Goal: Task Accomplishment & Management: Use online tool/utility

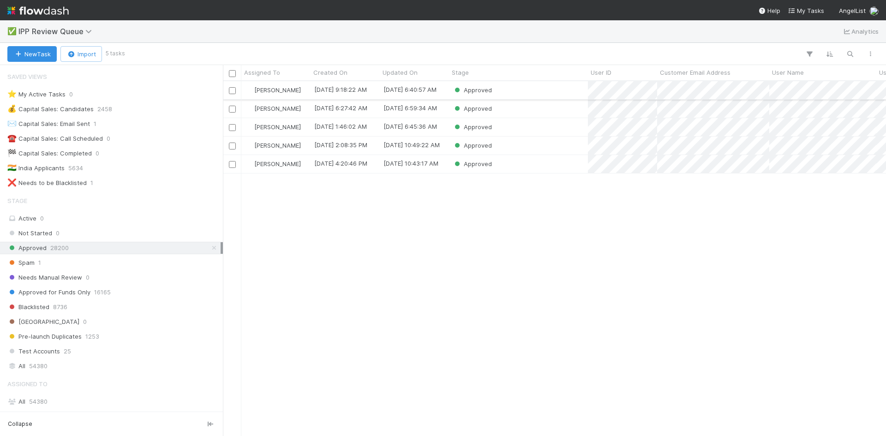
scroll to position [348, 656]
click at [515, 92] on div "Approved" at bounding box center [518, 90] width 139 height 18
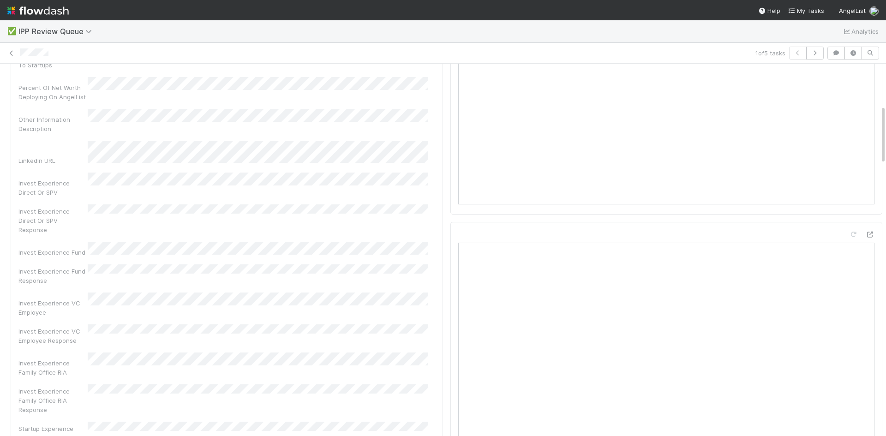
scroll to position [138, 0]
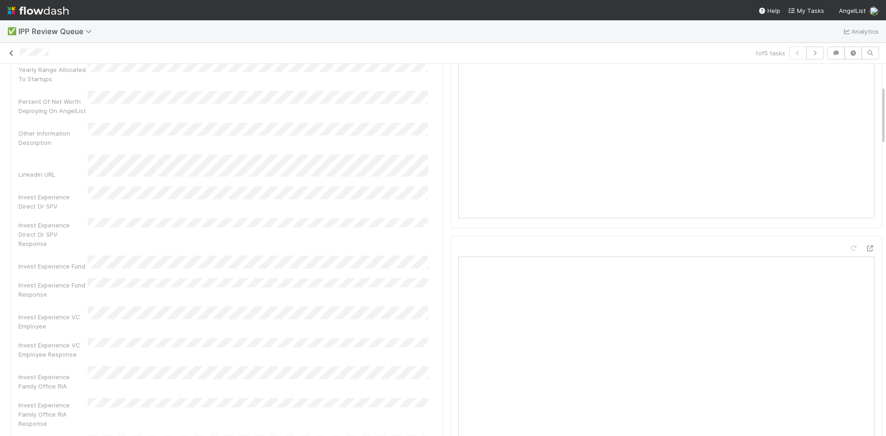
click at [12, 52] on icon at bounding box center [11, 53] width 9 height 6
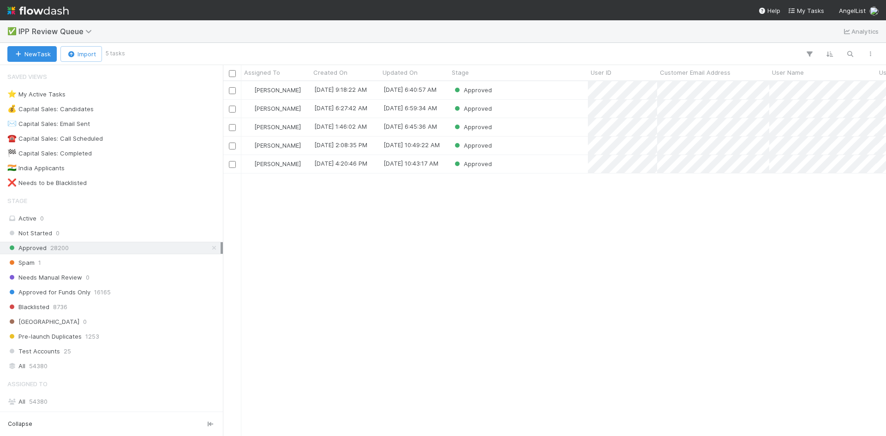
scroll to position [348, 656]
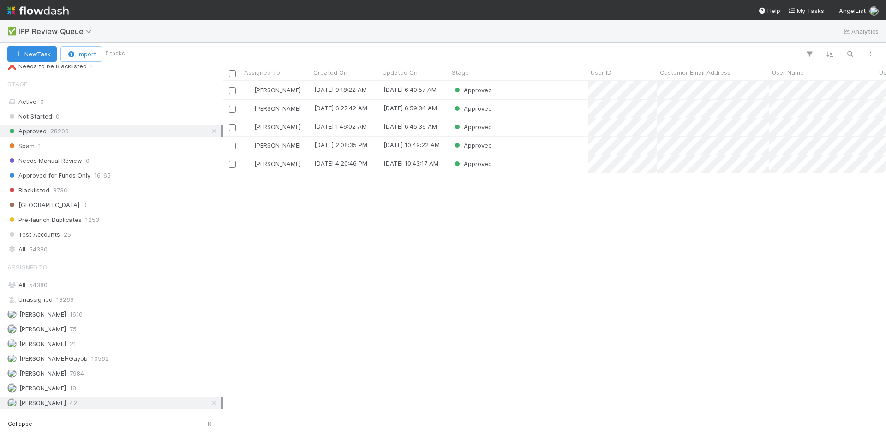
click at [88, 405] on div "William Axalan VI 42" at bounding box center [113, 403] width 213 height 12
click at [91, 404] on div "William Axalan VI 42" at bounding box center [113, 403] width 213 height 12
click at [210, 129] on icon at bounding box center [214, 131] width 9 height 6
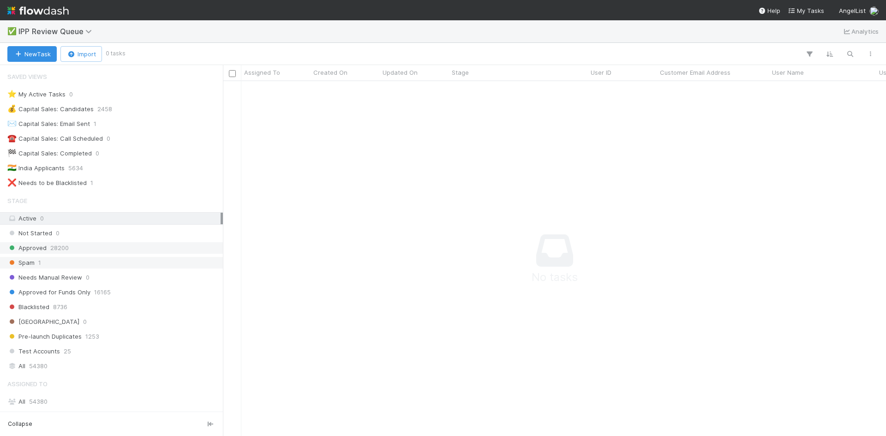
click at [119, 267] on div "Spam 1" at bounding box center [113, 263] width 213 height 12
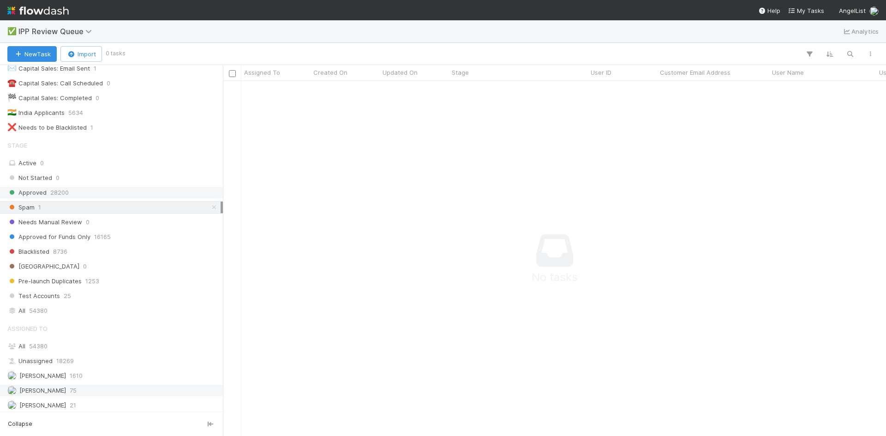
scroll to position [117, 0]
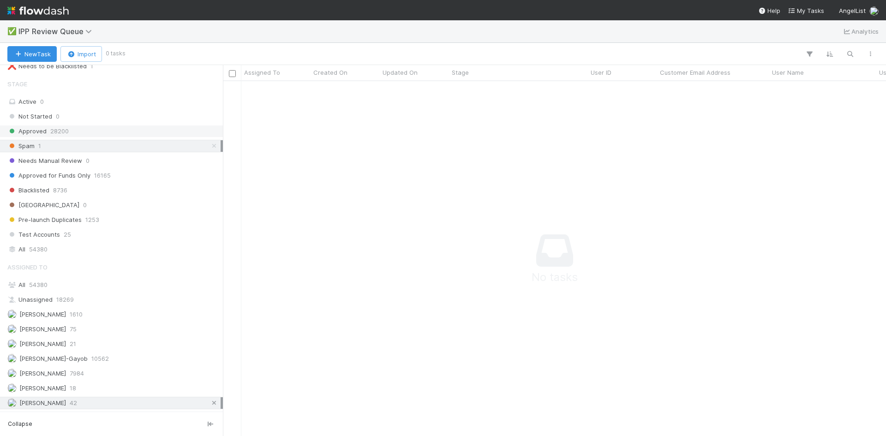
click at [210, 403] on icon at bounding box center [214, 403] width 9 height 6
click at [160, 145] on div "Spam 1" at bounding box center [113, 146] width 213 height 12
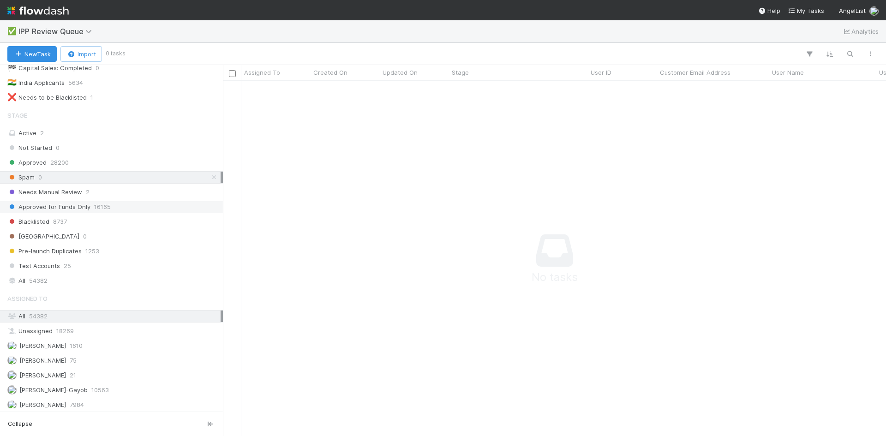
scroll to position [24, 0]
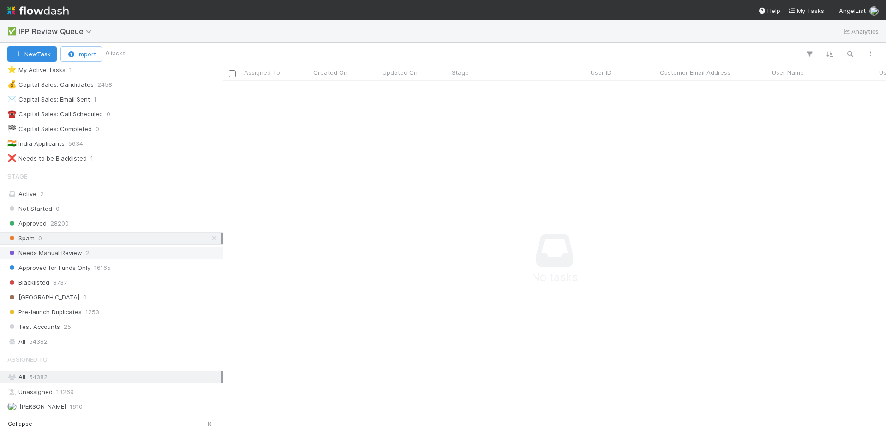
click at [96, 250] on div "Needs Manual Review 2" at bounding box center [113, 253] width 213 height 12
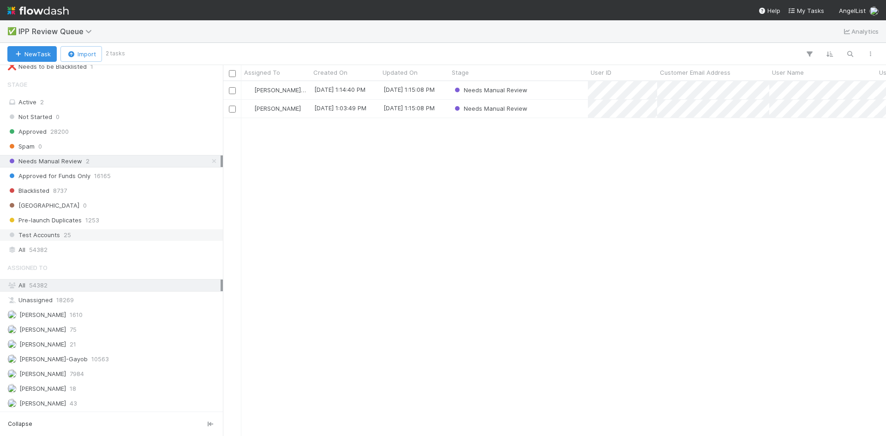
scroll to position [117, 0]
click at [130, 402] on div "William Axalan VI 43" at bounding box center [113, 403] width 213 height 12
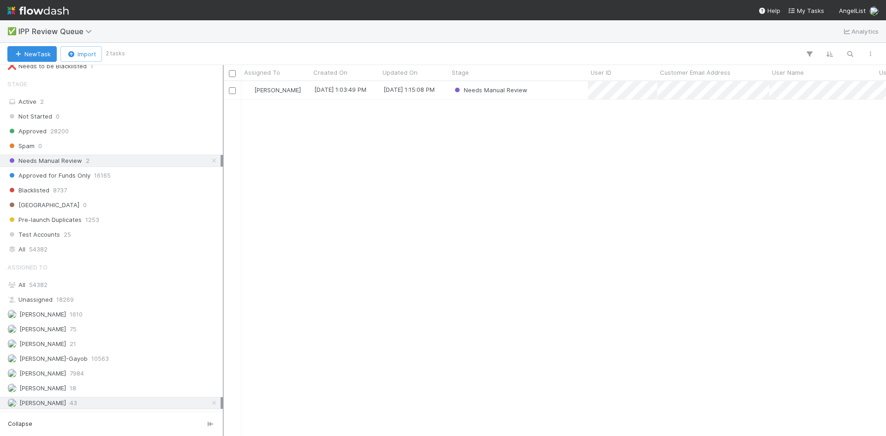
scroll to position [348, 656]
click at [564, 91] on div "Needs Manual Review" at bounding box center [518, 90] width 139 height 18
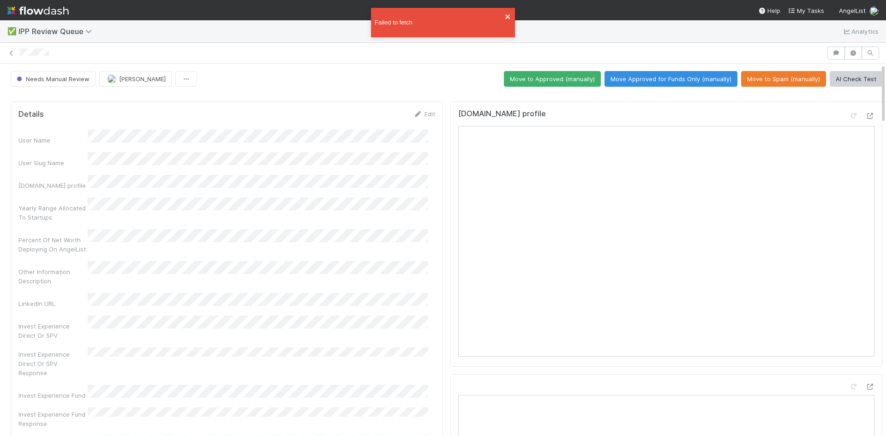
click at [509, 13] on icon "close" at bounding box center [508, 16] width 6 height 7
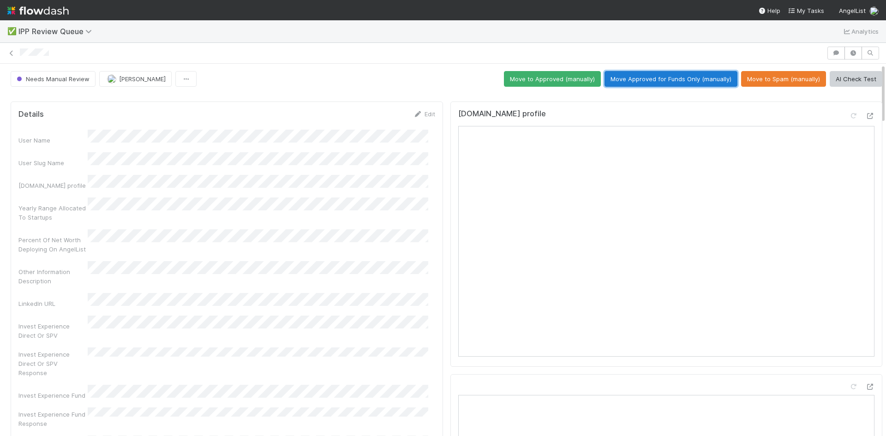
click at [684, 78] on button "Move Approved for Funds Only (manually)" at bounding box center [671, 79] width 133 height 16
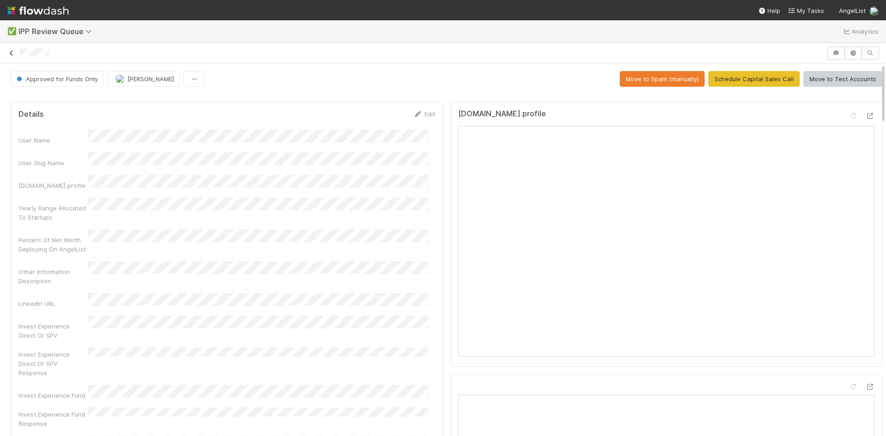
click at [11, 52] on icon at bounding box center [11, 53] width 9 height 6
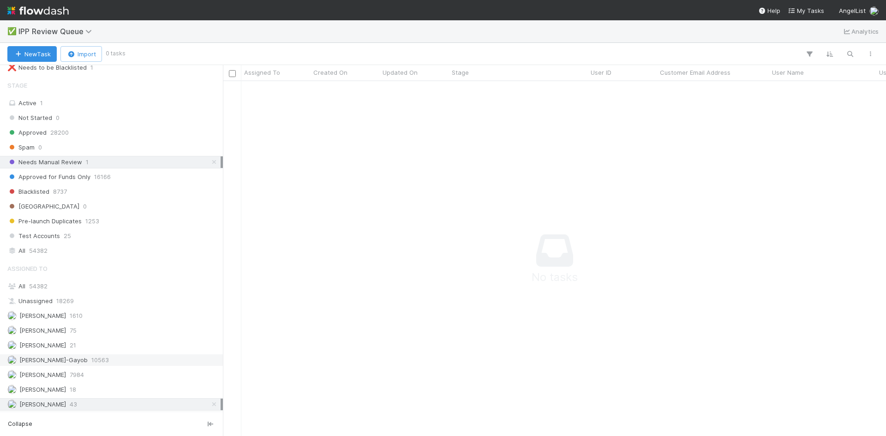
scroll to position [117, 0]
click at [210, 401] on icon at bounding box center [214, 403] width 9 height 6
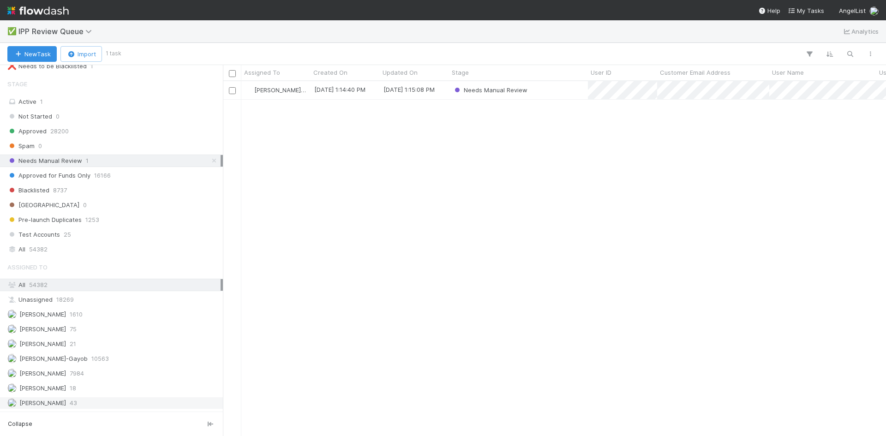
scroll to position [348, 656]
click at [552, 89] on div "Needs Manual Review" at bounding box center [518, 90] width 139 height 18
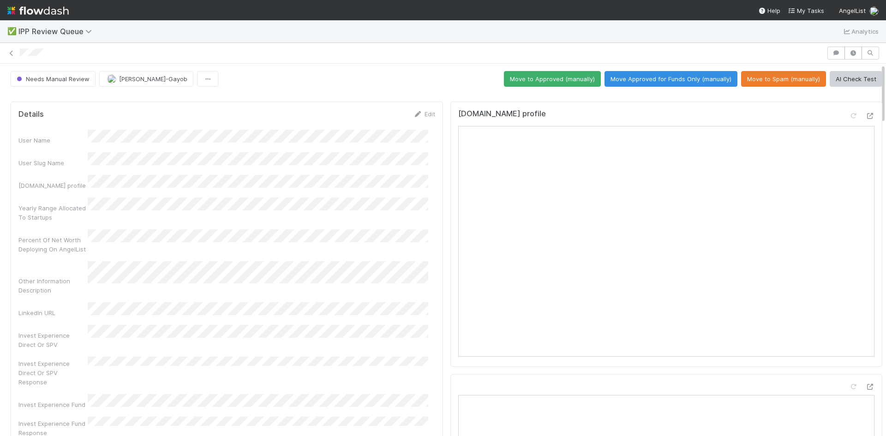
click at [10, 54] on icon at bounding box center [11, 53] width 9 height 6
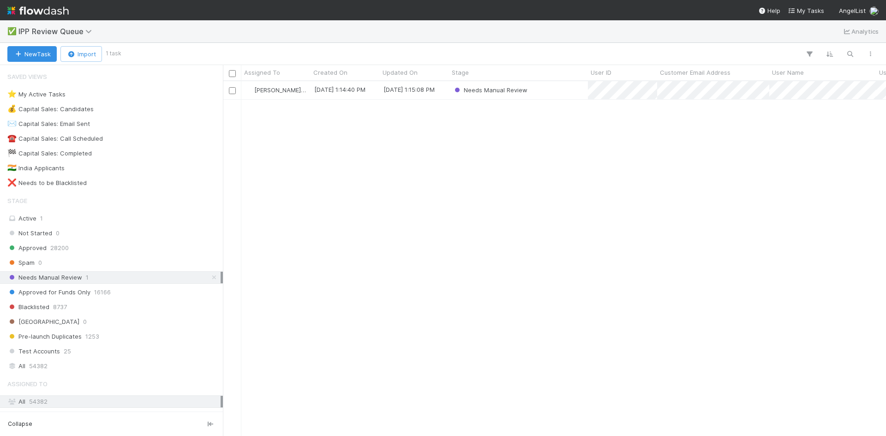
scroll to position [348, 656]
click at [348, 290] on div "Loraine Pati-Gayob 9/1/25, 1:14:40 PM 9/1/25, 1:15:08 PM Needs Manual Review" at bounding box center [554, 258] width 663 height 354
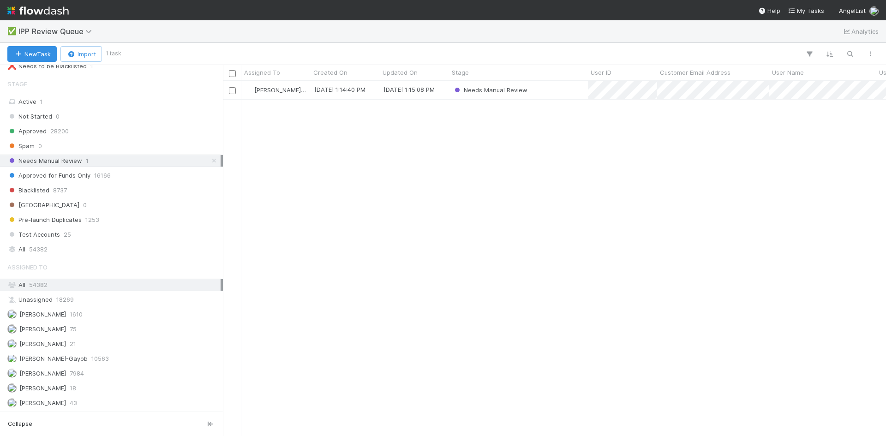
click at [70, 160] on span "Needs Manual Review" at bounding box center [44, 161] width 75 height 12
click at [54, 146] on div "Spam 0" at bounding box center [113, 146] width 213 height 12
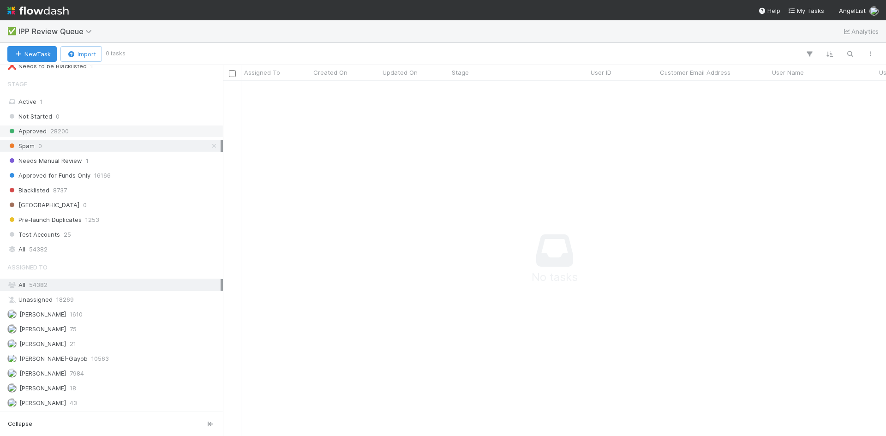
scroll to position [341, 656]
click at [66, 189] on span "8737" at bounding box center [60, 191] width 14 height 12
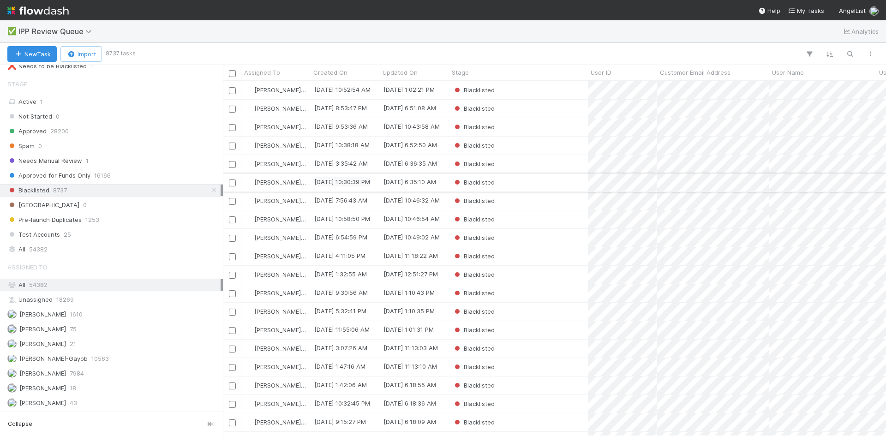
scroll to position [348, 656]
click at [560, 89] on div "Blacklisted" at bounding box center [518, 90] width 139 height 18
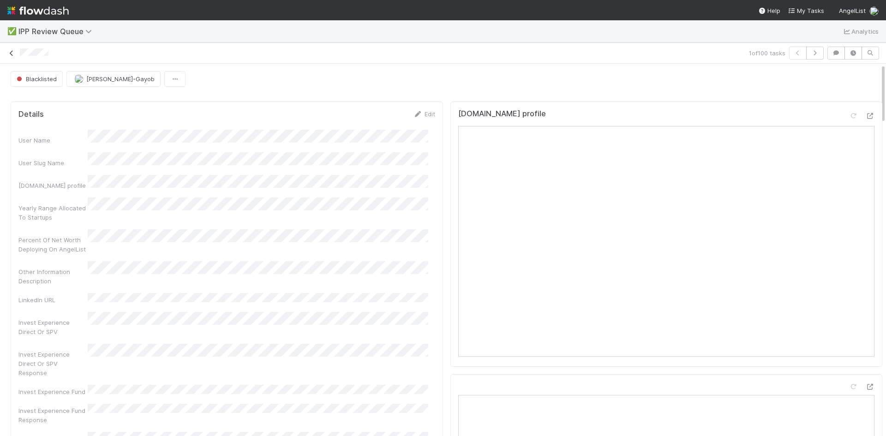
click at [9, 54] on icon at bounding box center [11, 53] width 9 height 6
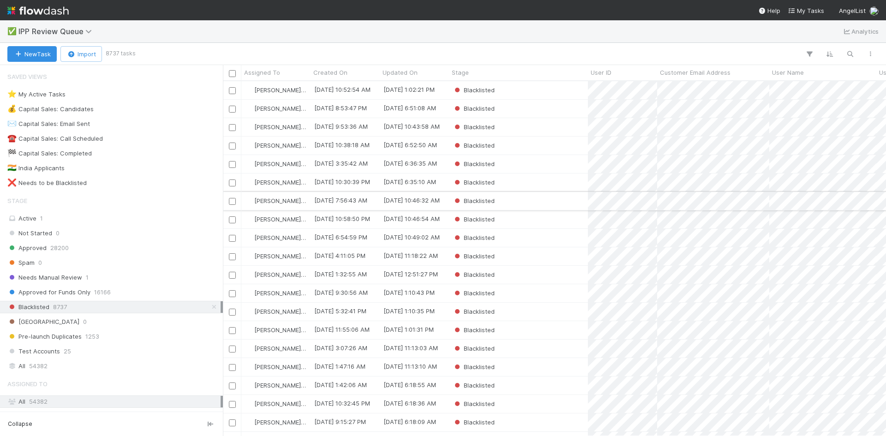
scroll to position [348, 656]
click at [73, 276] on span "Needs Manual Review" at bounding box center [44, 278] width 75 height 12
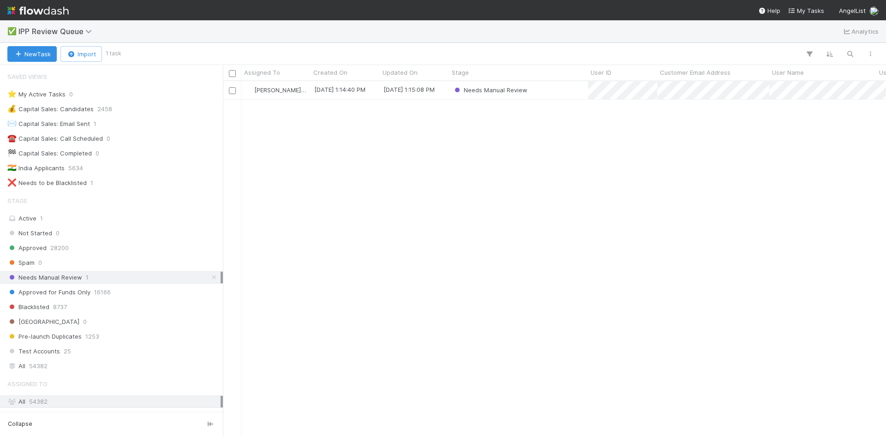
scroll to position [348, 656]
click at [565, 89] on div "Needs Manual Review" at bounding box center [518, 90] width 139 height 18
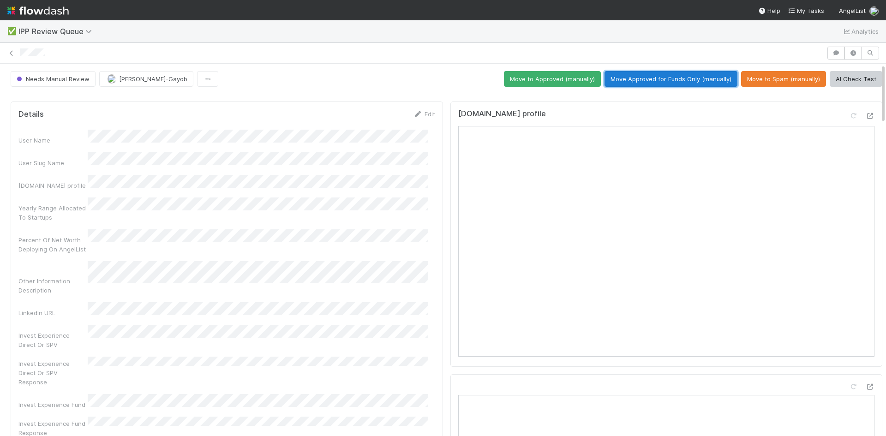
drag, startPoint x: 648, startPoint y: 76, endPoint x: 655, endPoint y: 75, distance: 7.0
click at [653, 76] on button "Move Approved for Funds Only (manually)" at bounding box center [671, 79] width 133 height 16
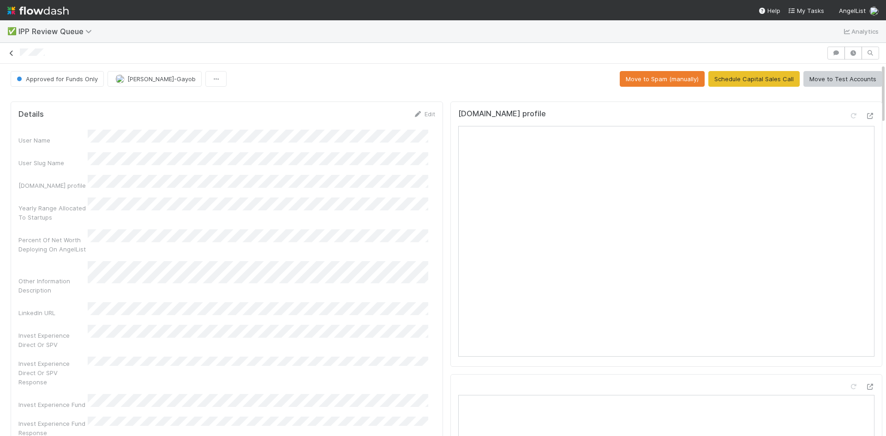
click at [10, 54] on icon at bounding box center [11, 53] width 9 height 6
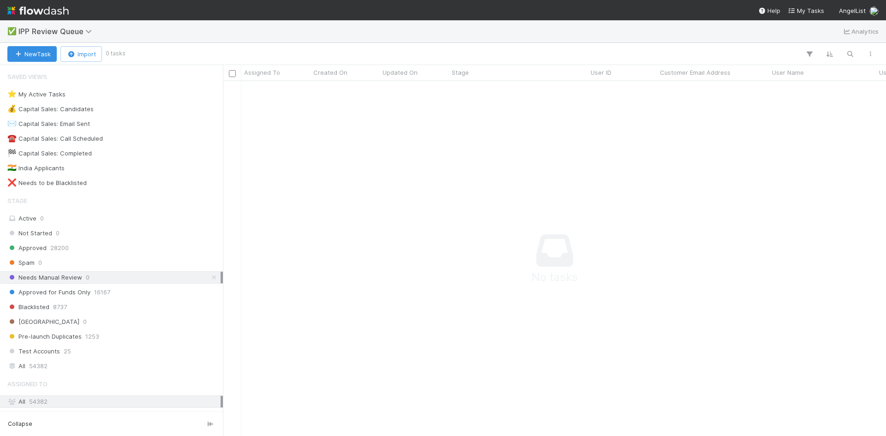
scroll to position [341, 656]
click at [90, 291] on div "Approved for Funds Only 16167" at bounding box center [113, 293] width 213 height 12
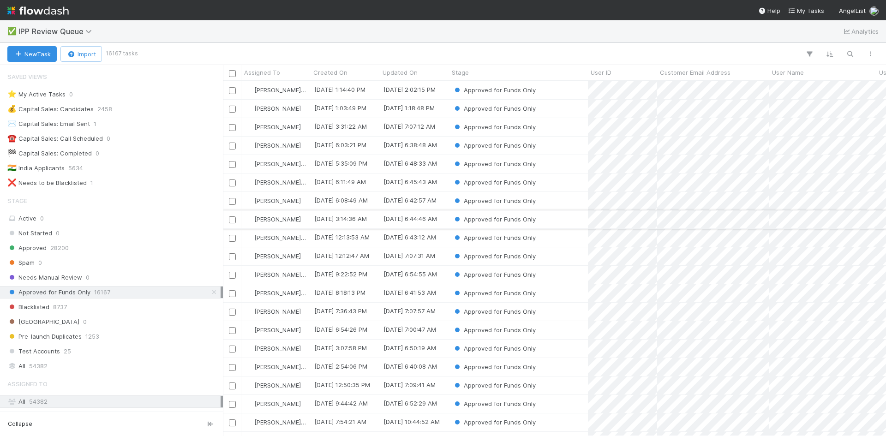
scroll to position [348, 656]
click at [552, 90] on div "Approved for Funds Only" at bounding box center [518, 90] width 139 height 18
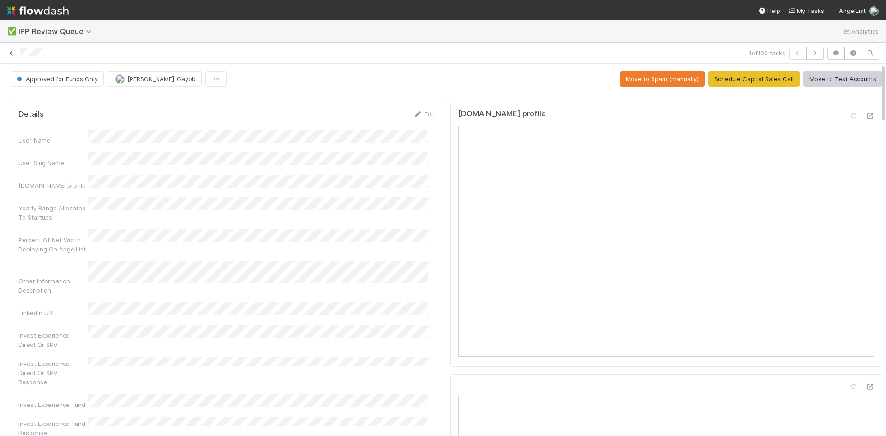
click at [11, 56] on icon at bounding box center [11, 53] width 9 height 6
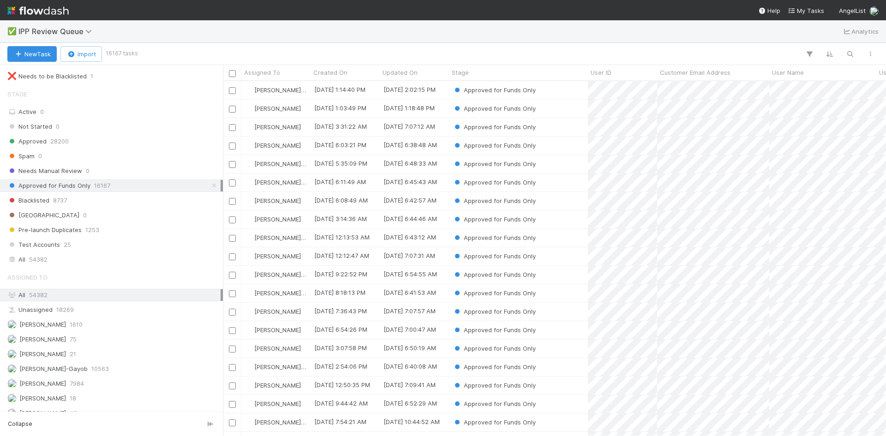
scroll to position [117, 0]
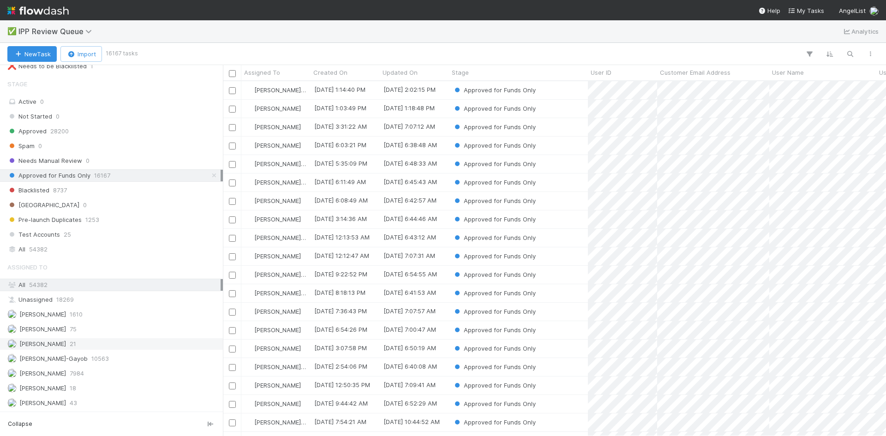
click at [87, 345] on div "[PERSON_NAME] 21" at bounding box center [113, 344] width 213 height 12
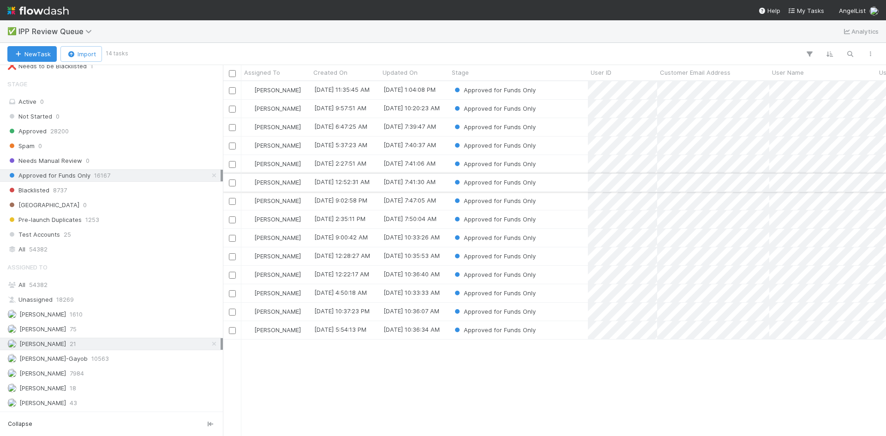
scroll to position [348, 656]
click at [75, 405] on span "43" at bounding box center [73, 403] width 7 height 12
